Goal: Book appointment/travel/reservation

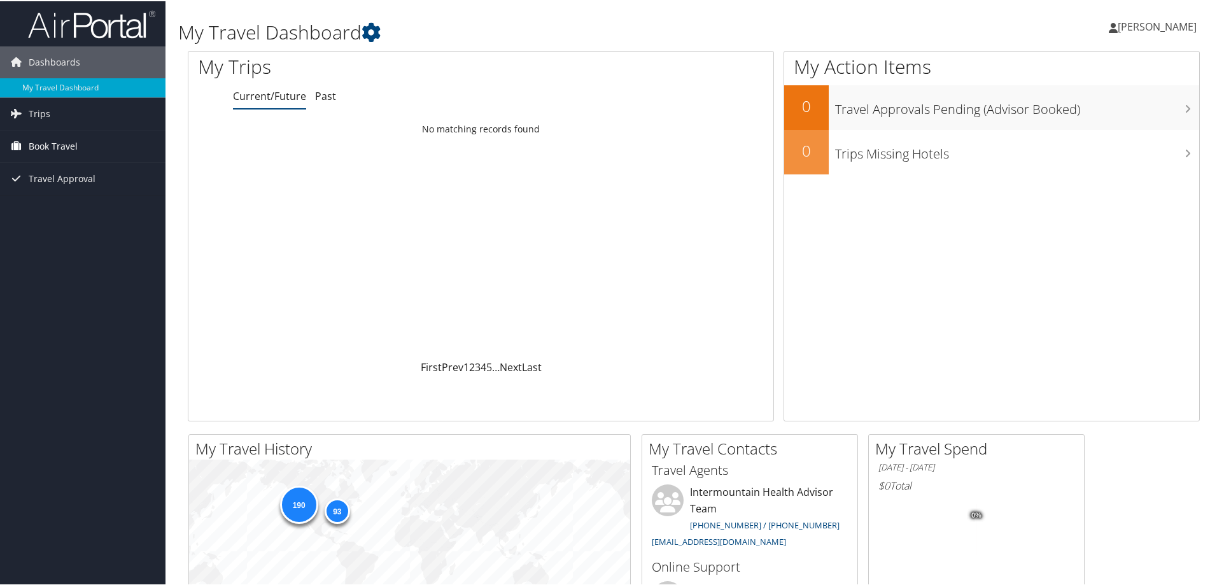
click at [71, 146] on span "Book Travel" at bounding box center [53, 145] width 49 height 32
click at [77, 213] on link "Book/Manage Online Trips" at bounding box center [82, 208] width 165 height 19
